Goal: Register for event/course

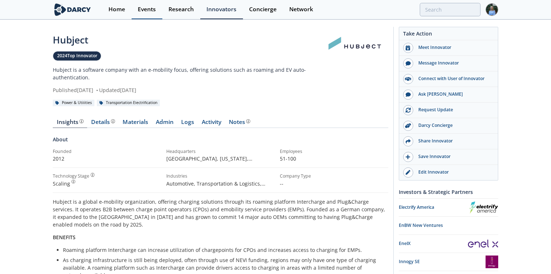
click at [149, 8] on div "Events" at bounding box center [147, 10] width 18 height 6
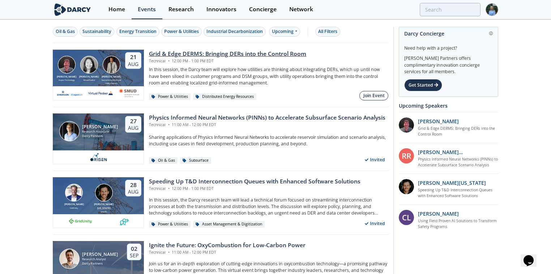
click at [372, 96] on div "Join Event" at bounding box center [374, 95] width 21 height 7
